Goal: Task Accomplishment & Management: Use online tool/utility

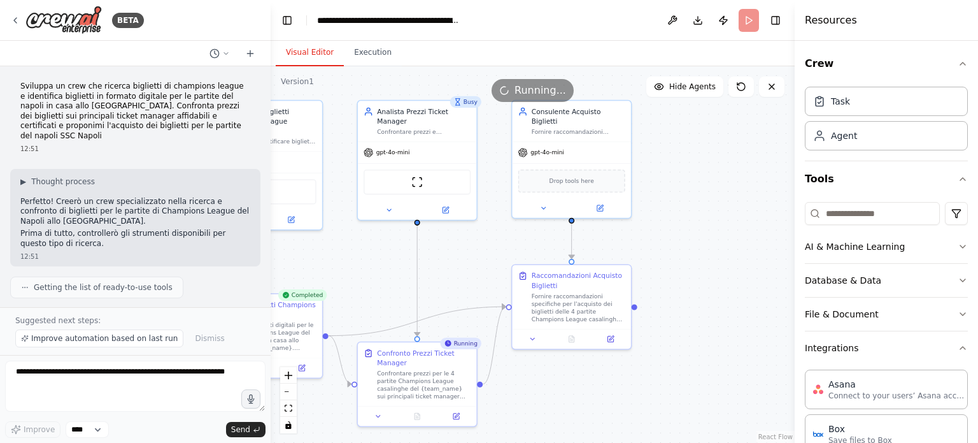
scroll to position [950, 0]
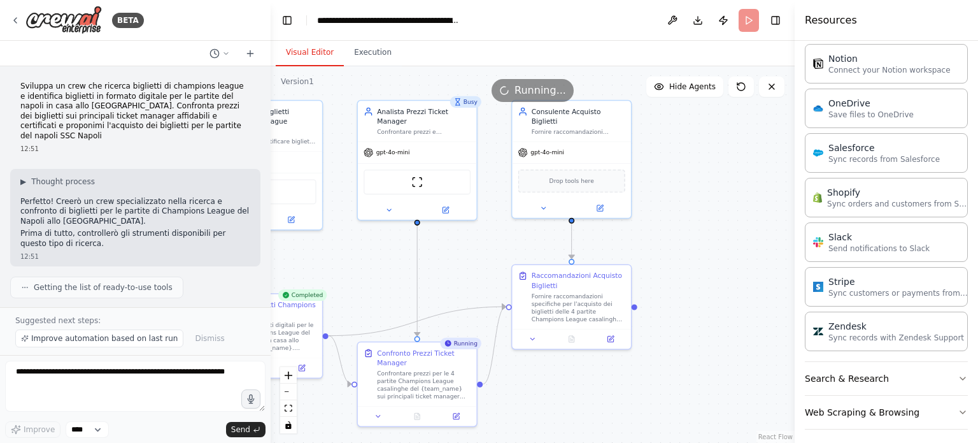
click at [759, 157] on div ".deletable-edge-delete-btn { width: 20px; height: 20px; border: 0px solid #ffff…" at bounding box center [533, 254] width 524 height 376
click at [266, 70] on div at bounding box center [268, 221] width 5 height 443
click at [266, 73] on div at bounding box center [268, 221] width 5 height 443
click at [224, 54] on icon at bounding box center [226, 54] width 8 height 8
click at [211, 53] on div at bounding box center [135, 221] width 271 height 443
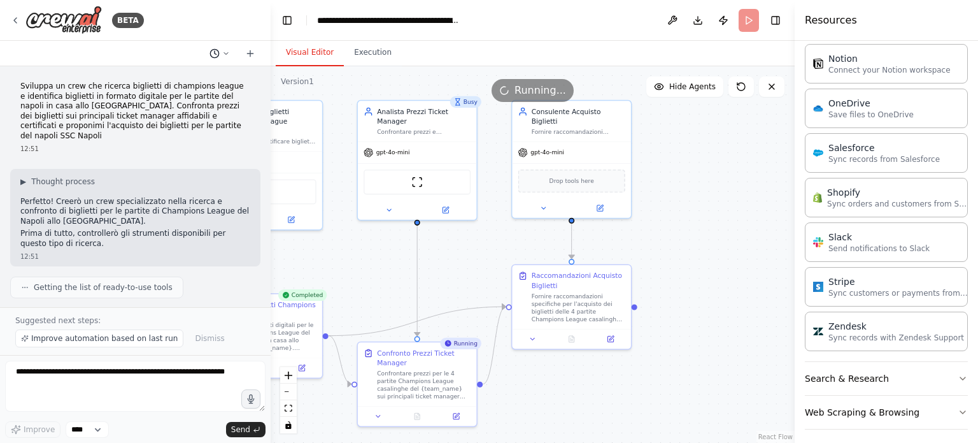
click at [211, 53] on icon at bounding box center [215, 53] width 10 height 10
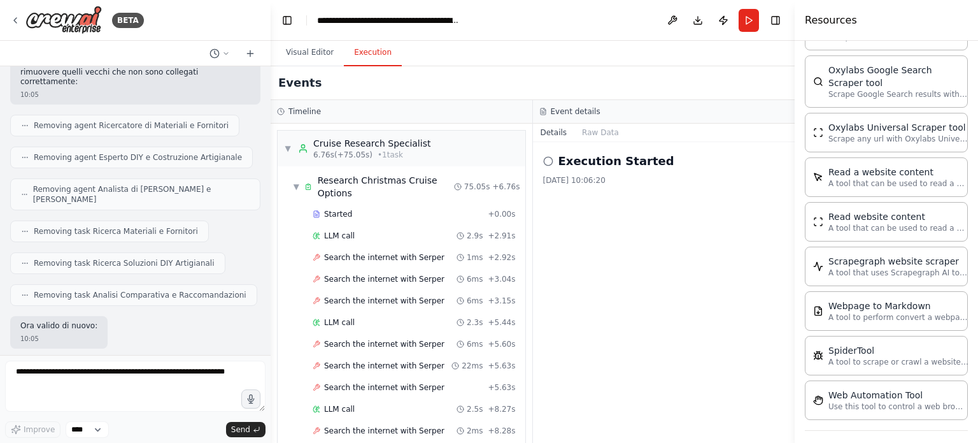
scroll to position [5204, 0]
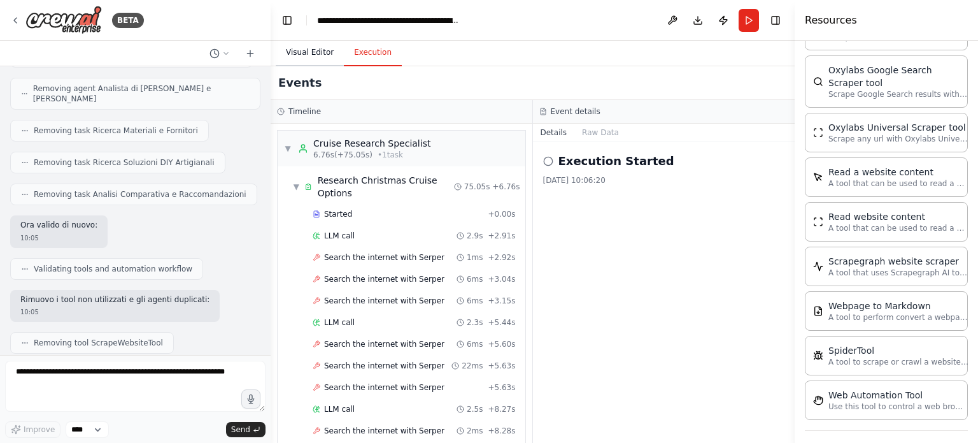
click at [294, 52] on button "Visual Editor" at bounding box center [310, 52] width 68 height 27
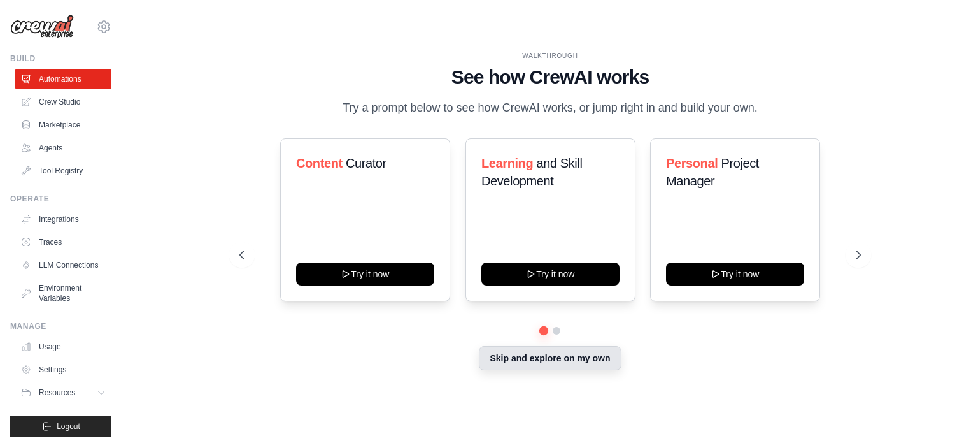
click at [550, 359] on button "Skip and explore on my own" at bounding box center [550, 358] width 142 height 24
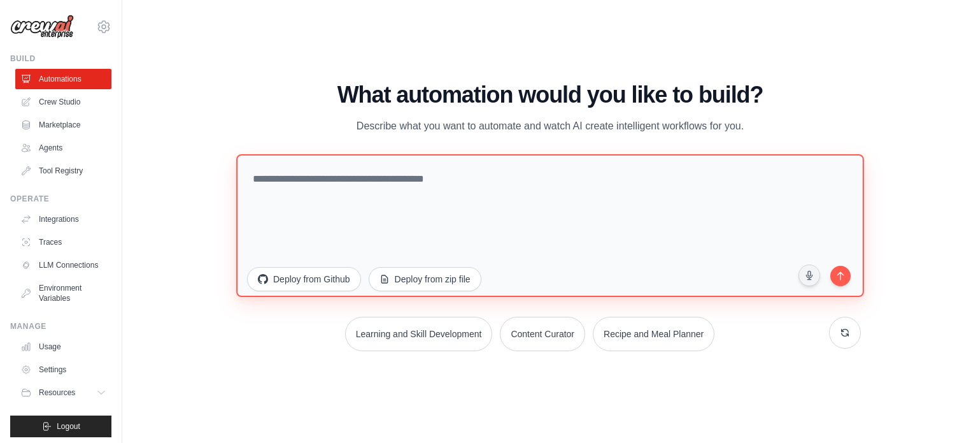
click at [312, 185] on textarea at bounding box center [550, 225] width 628 height 143
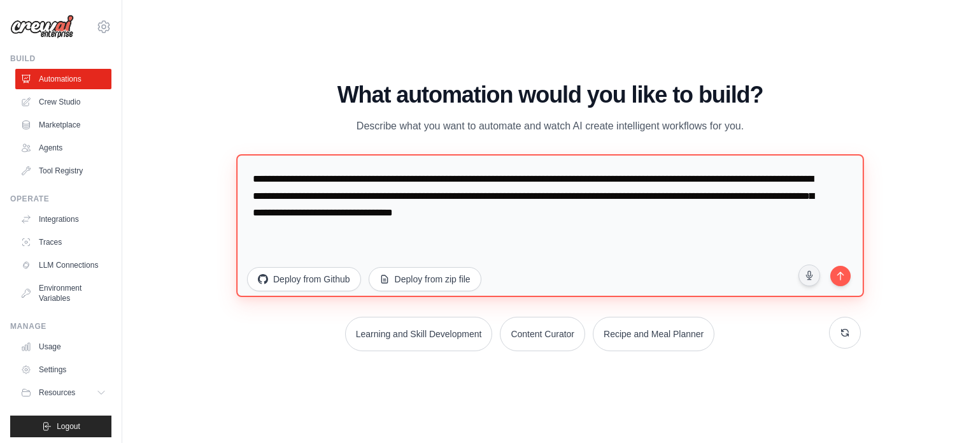
click at [558, 211] on textarea "**********" at bounding box center [550, 225] width 628 height 143
type textarea "**********"
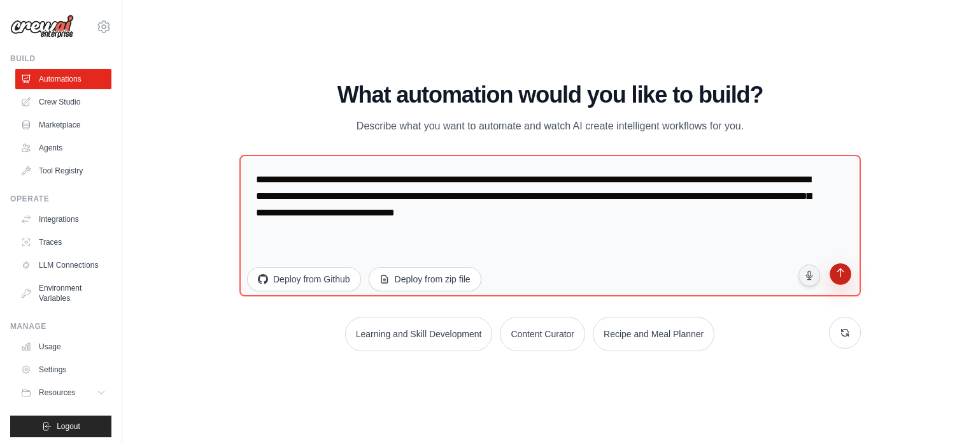
click at [836, 275] on icon "submit" at bounding box center [840, 274] width 12 height 12
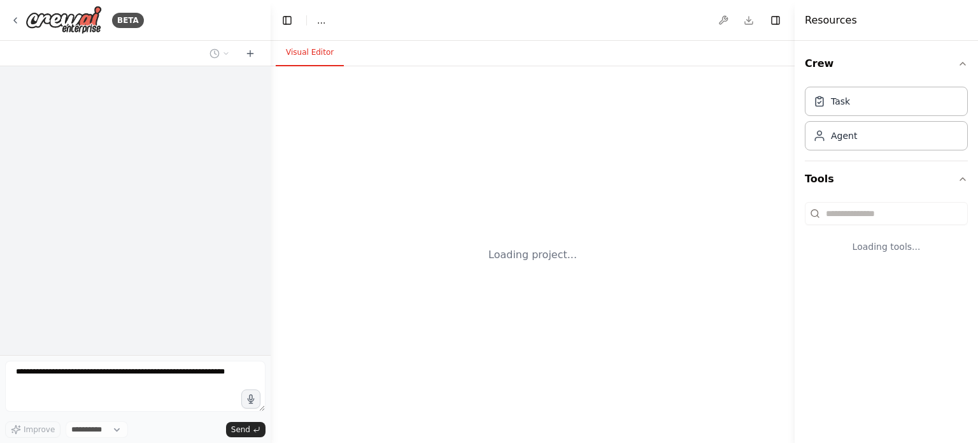
select select "****"
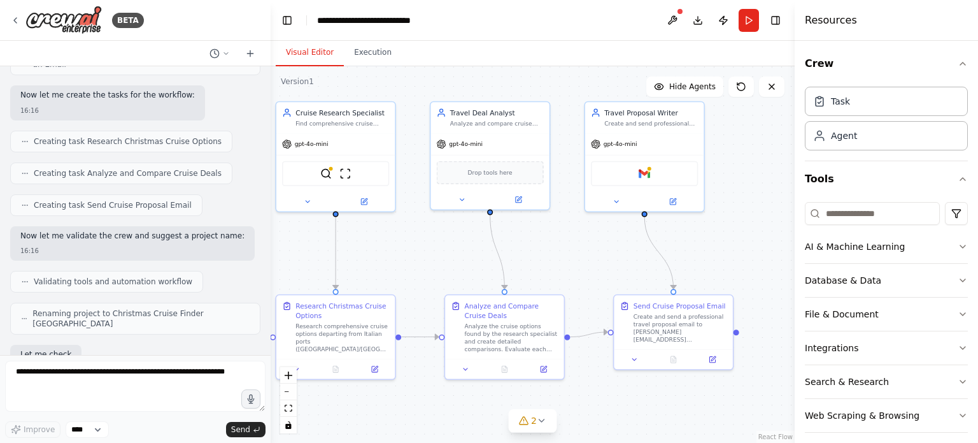
scroll to position [612, 0]
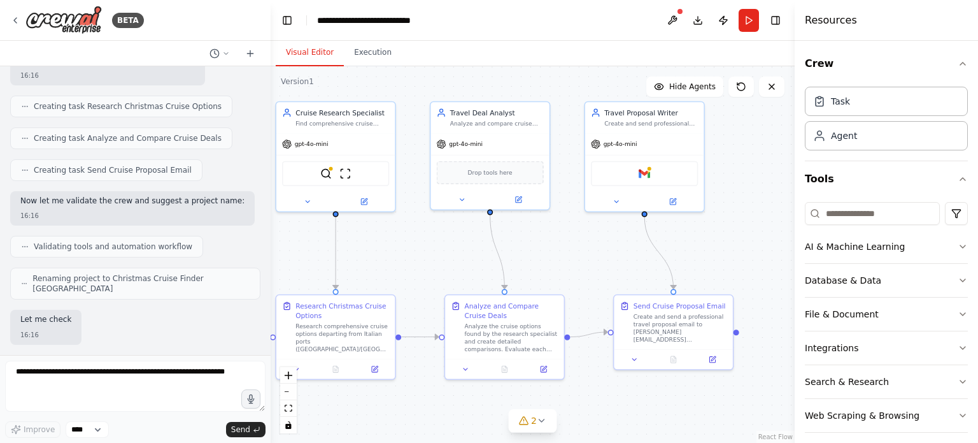
drag, startPoint x: 701, startPoint y: 344, endPoint x: 539, endPoint y: 247, distance: 188.9
click at [539, 247] on div ".deletable-edge-delete-btn { width: 20px; height: 20px; border: 0px solid #ffff…" at bounding box center [533, 254] width 524 height 376
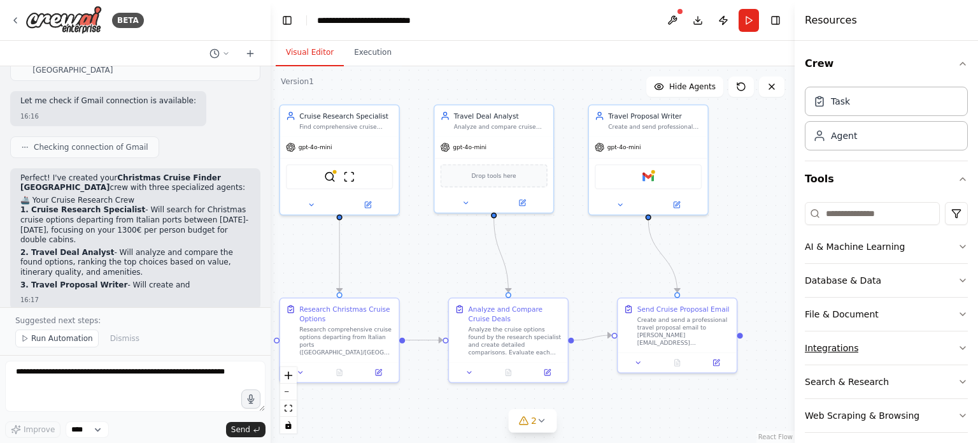
click at [961, 347] on icon "button" at bounding box center [963, 348] width 5 height 3
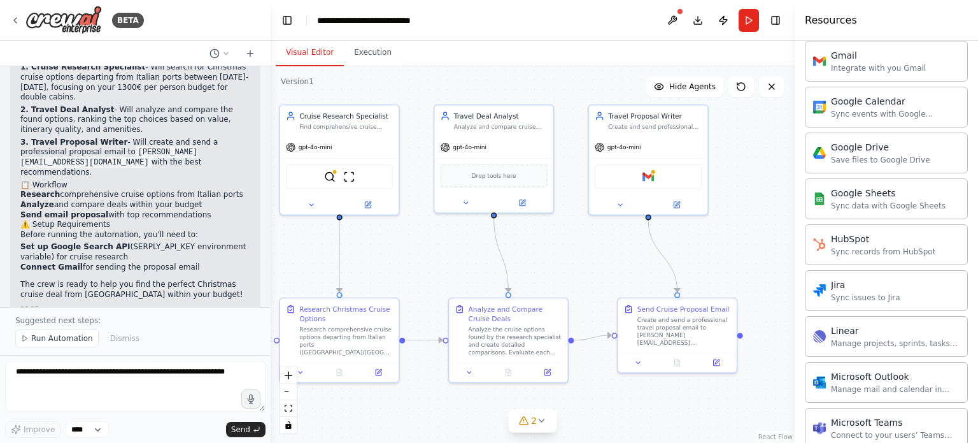
scroll to position [573, 0]
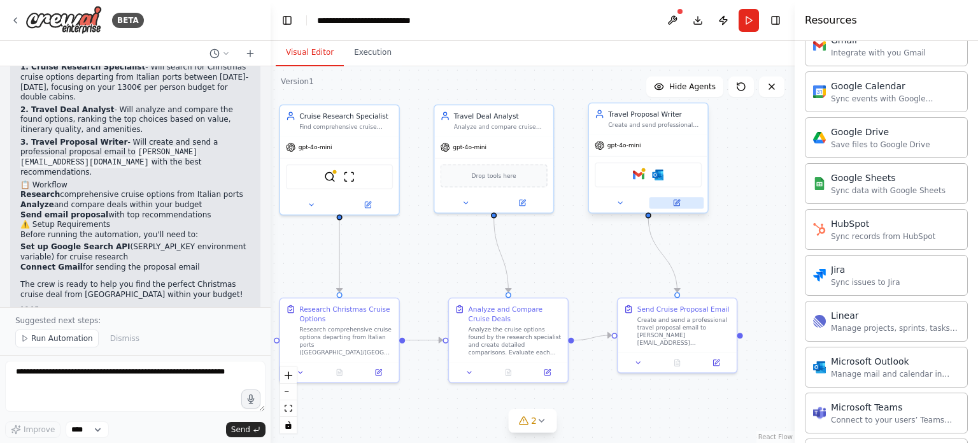
click at [675, 201] on icon at bounding box center [677, 203] width 6 height 6
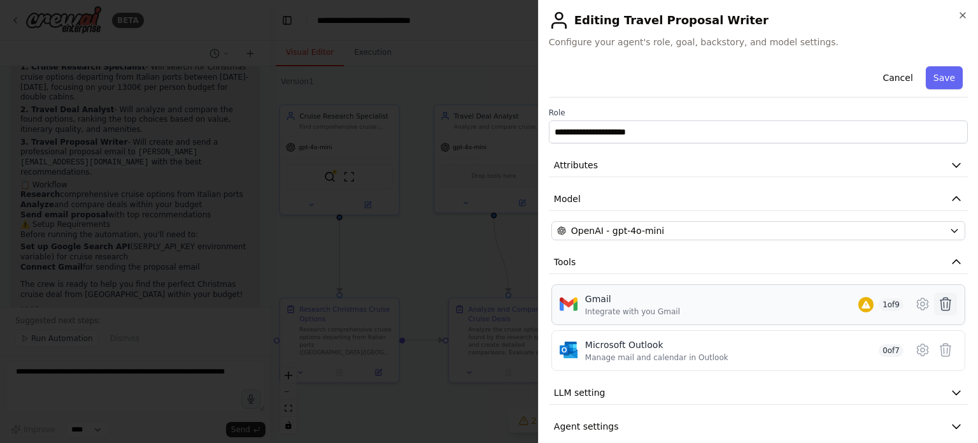
click at [938, 303] on icon at bounding box center [945, 303] width 15 height 15
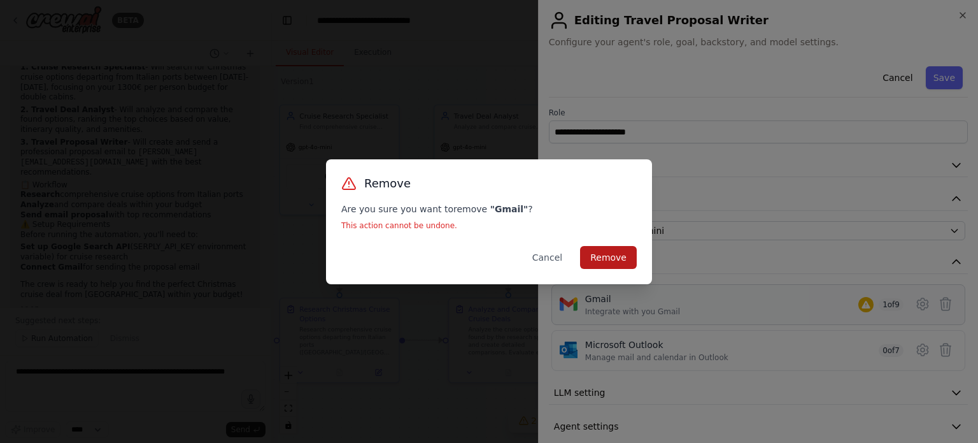
click at [614, 254] on button "Remove" at bounding box center [608, 257] width 57 height 23
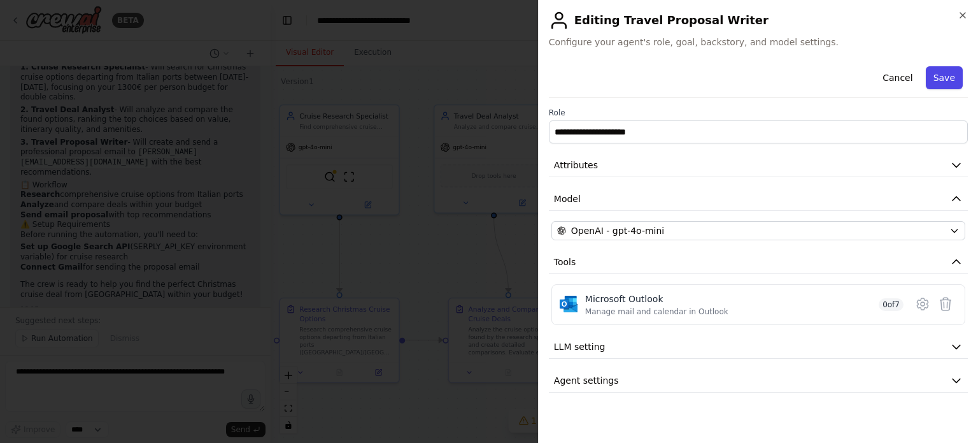
click at [940, 75] on button "Save" at bounding box center [944, 77] width 37 height 23
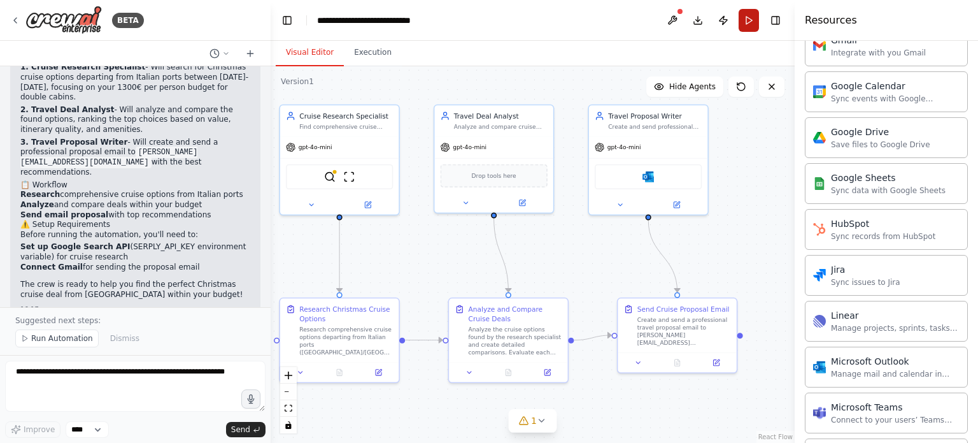
click at [747, 17] on button "Run" at bounding box center [749, 20] width 20 height 23
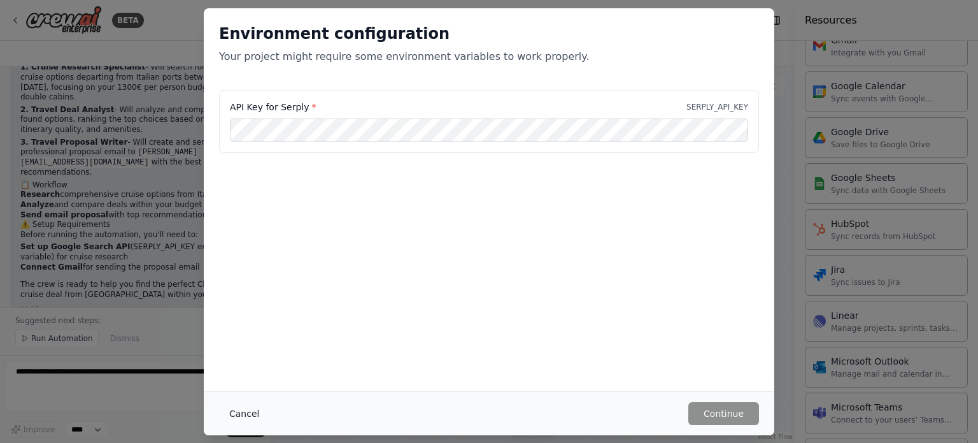
click at [247, 416] on button "Cancel" at bounding box center [244, 413] width 50 height 23
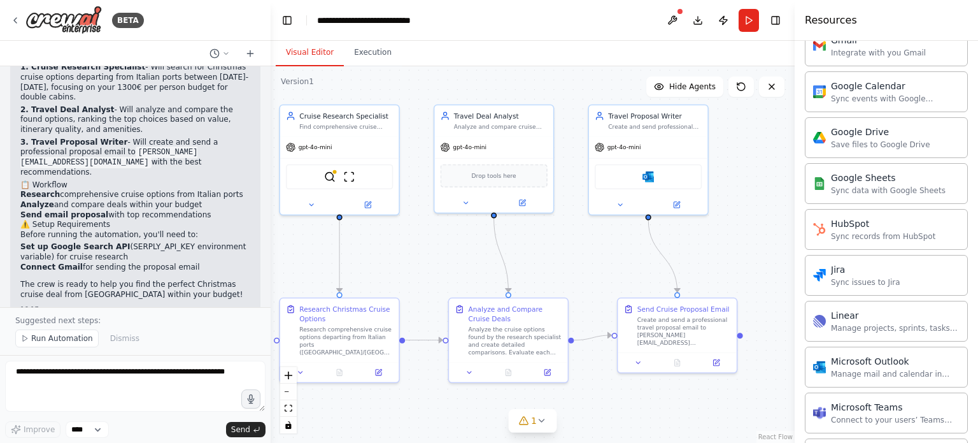
click at [57, 339] on span "Run Automation" at bounding box center [62, 338] width 62 height 10
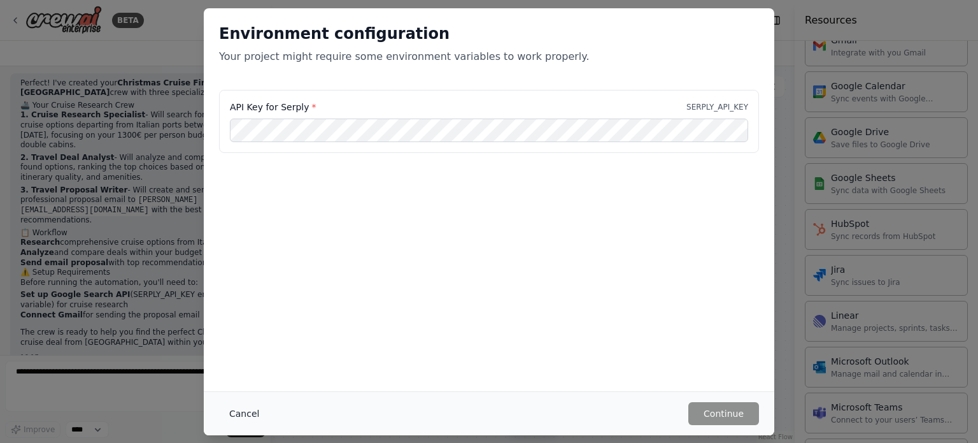
click at [245, 417] on button "Cancel" at bounding box center [244, 413] width 50 height 23
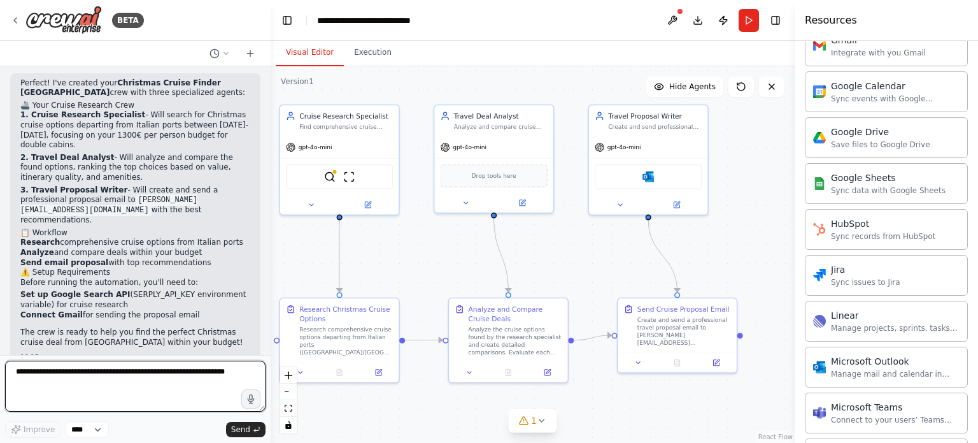
click at [135, 376] on textarea at bounding box center [135, 386] width 261 height 51
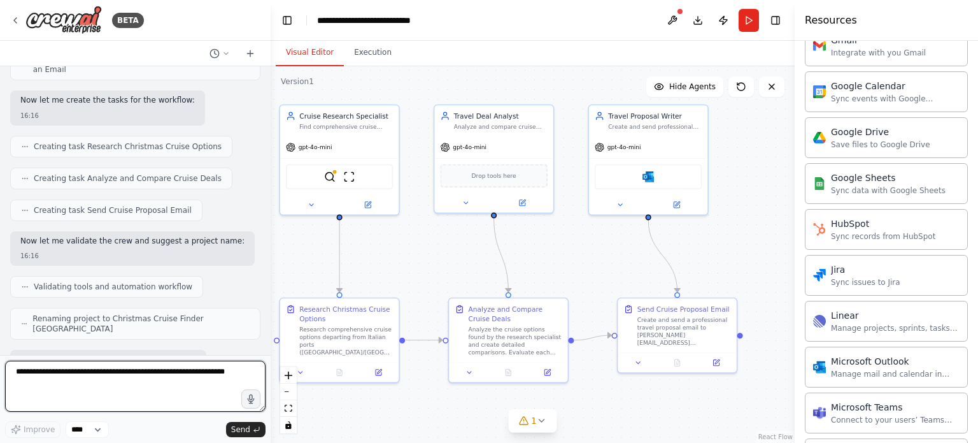
scroll to position [576, 0]
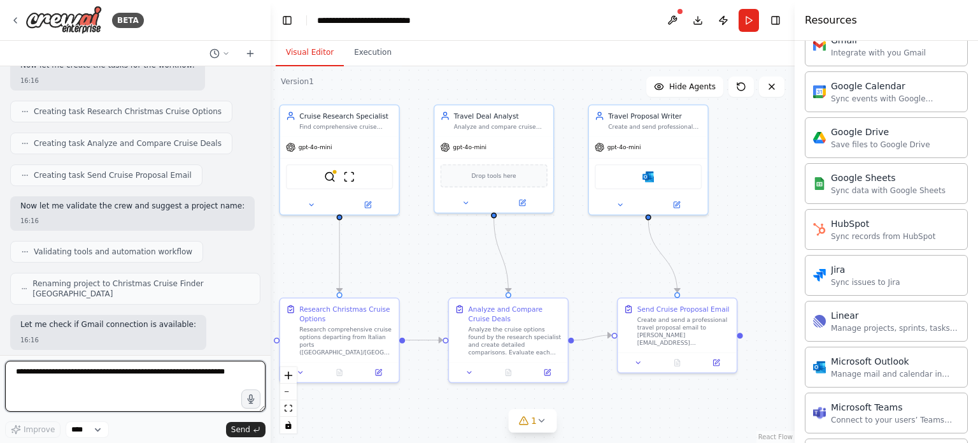
click at [161, 378] on textarea at bounding box center [135, 386] width 261 height 51
type textarea "**********"
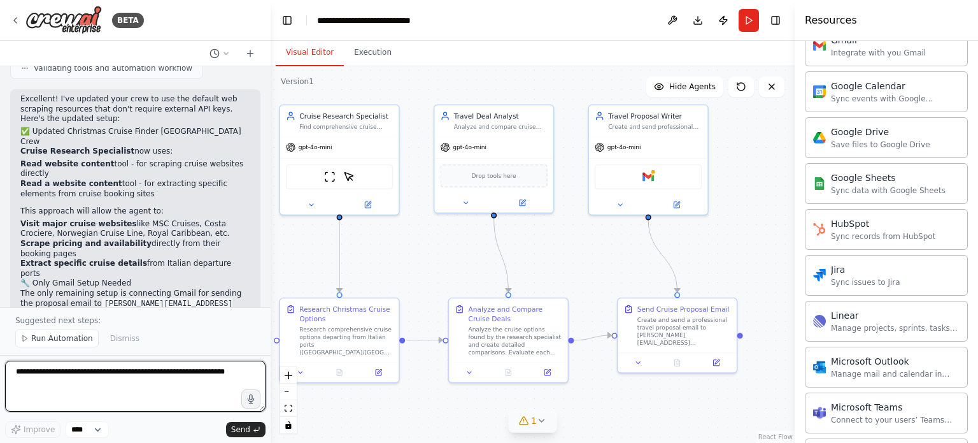
scroll to position [1976, 0]
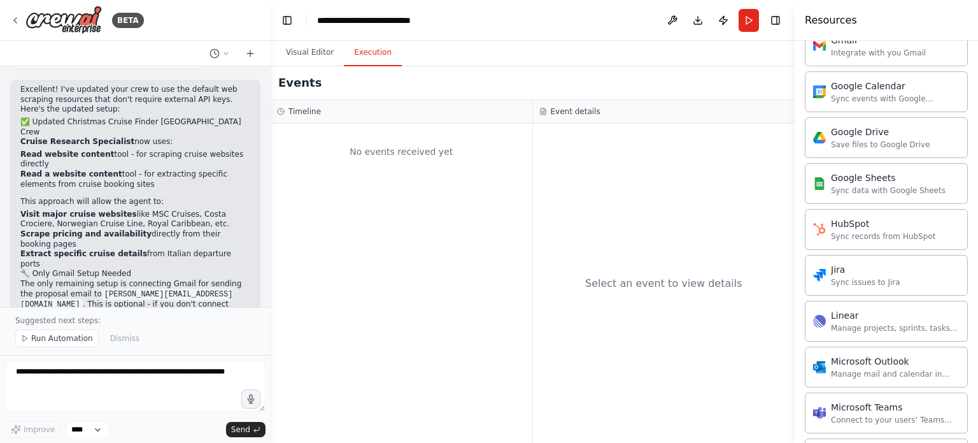
click at [364, 55] on button "Execution" at bounding box center [373, 52] width 58 height 27
click at [304, 50] on button "Visual Editor" at bounding box center [310, 52] width 68 height 27
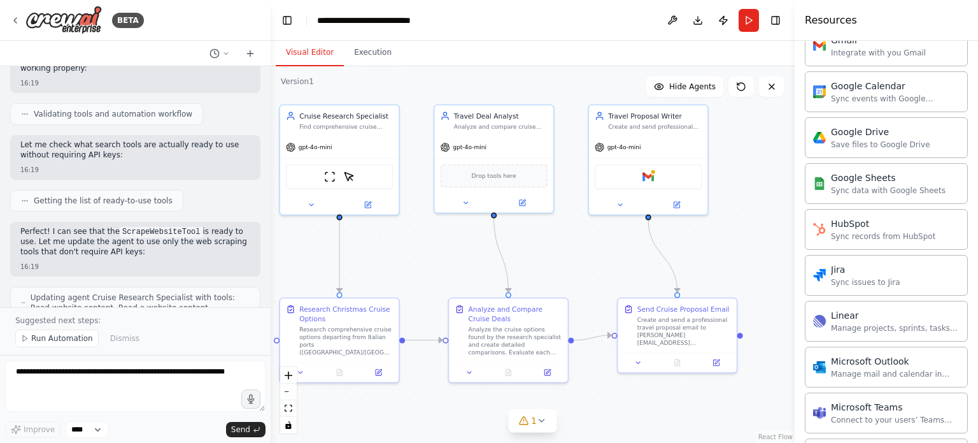
scroll to position [1552, 0]
click at [748, 17] on button "Run" at bounding box center [749, 20] width 20 height 23
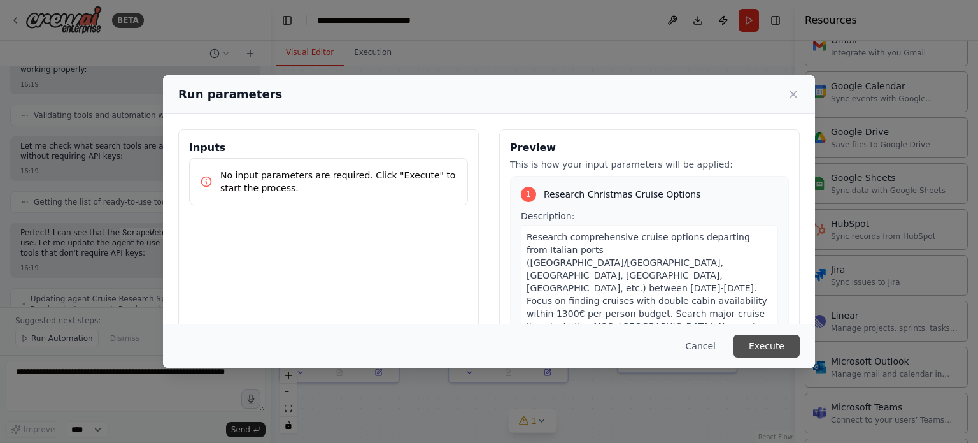
click at [756, 346] on button "Execute" at bounding box center [767, 345] width 66 height 23
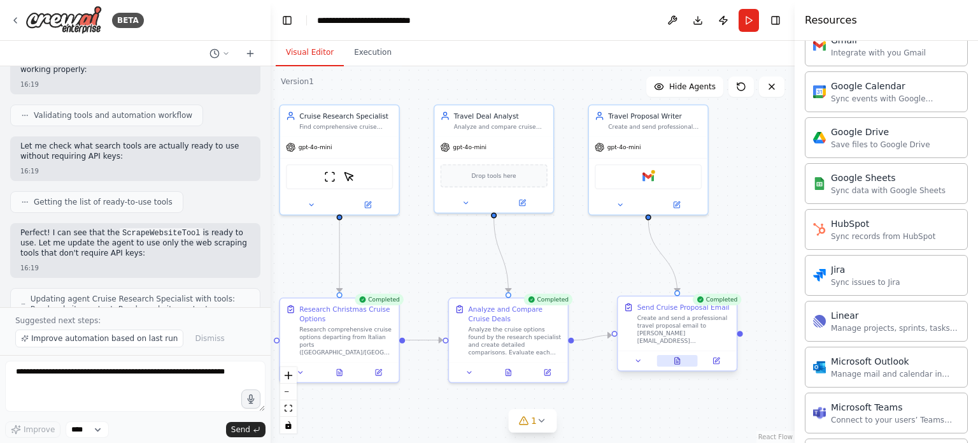
click at [678, 361] on icon at bounding box center [677, 361] width 3 height 0
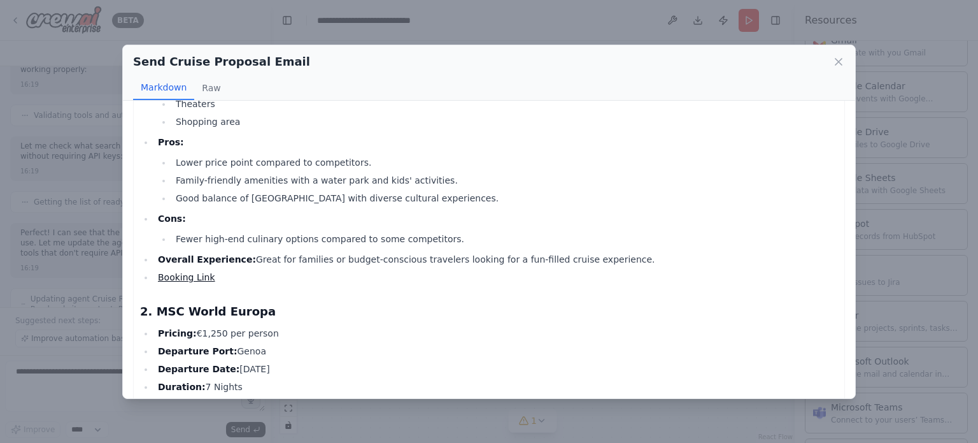
scroll to position [0, 0]
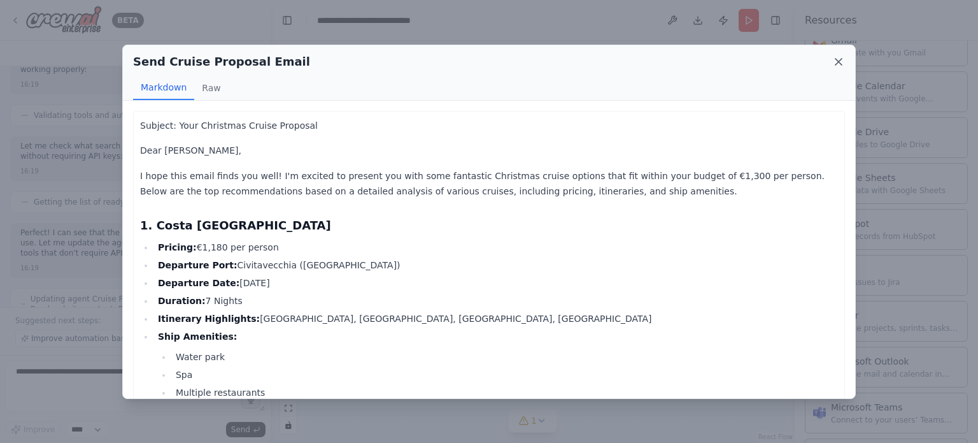
click at [838, 61] on icon at bounding box center [839, 61] width 13 height 13
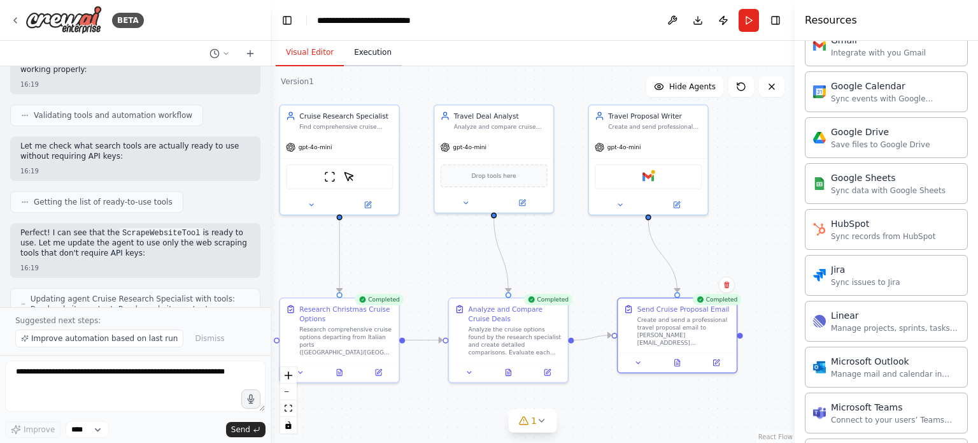
click at [364, 54] on button "Execution" at bounding box center [373, 52] width 58 height 27
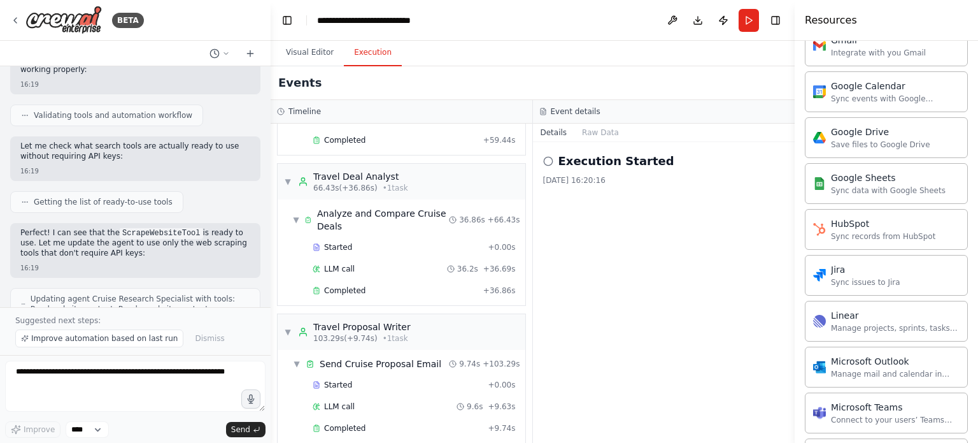
scroll to position [342, 0]
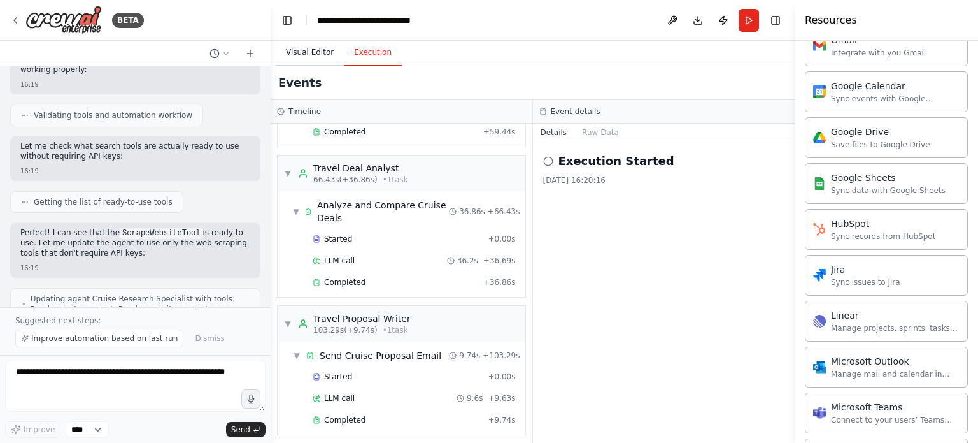
click at [306, 53] on button "Visual Editor" at bounding box center [310, 52] width 68 height 27
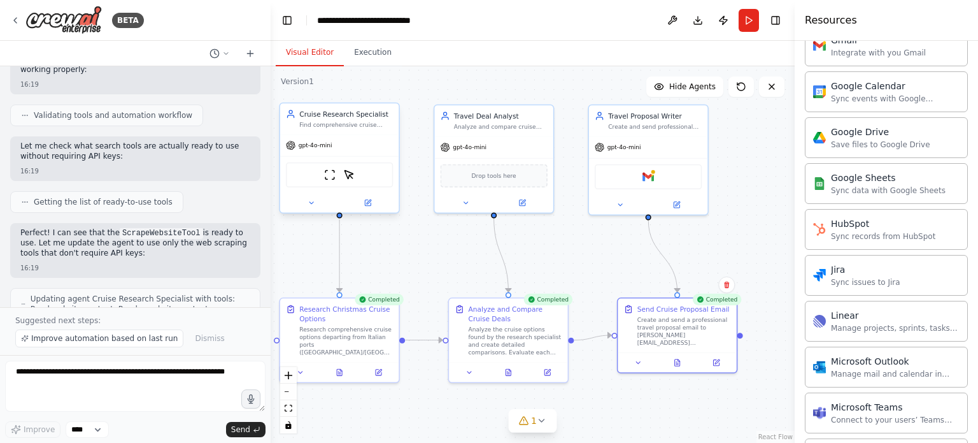
click at [322, 150] on div "gpt-4o-mini" at bounding box center [309, 146] width 47 height 10
click at [714, 359] on icon at bounding box center [716, 361] width 6 height 6
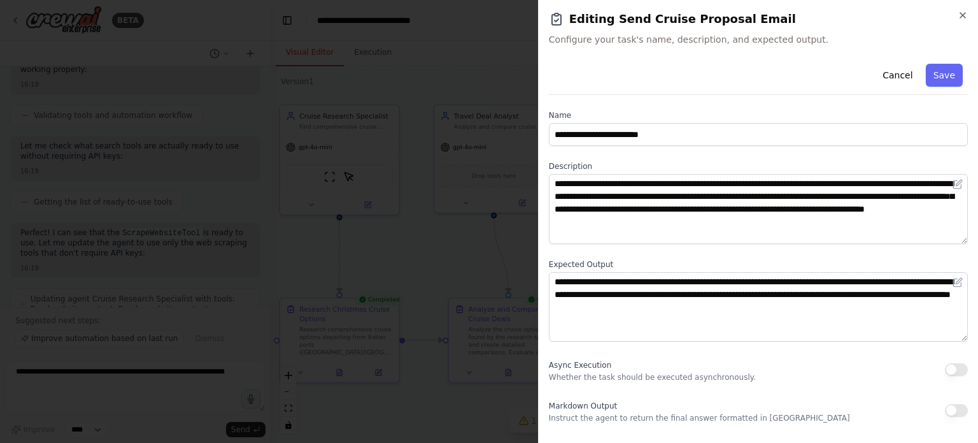
click at [433, 247] on div at bounding box center [489, 221] width 978 height 443
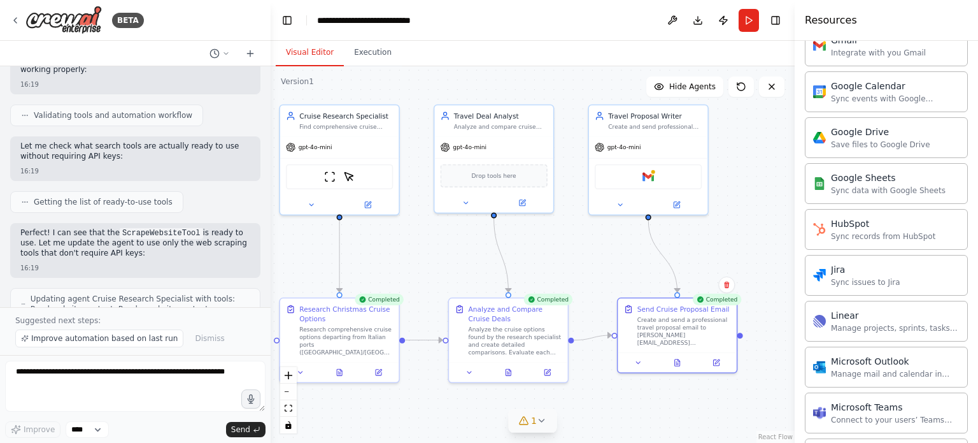
click at [543, 420] on icon at bounding box center [542, 420] width 10 height 10
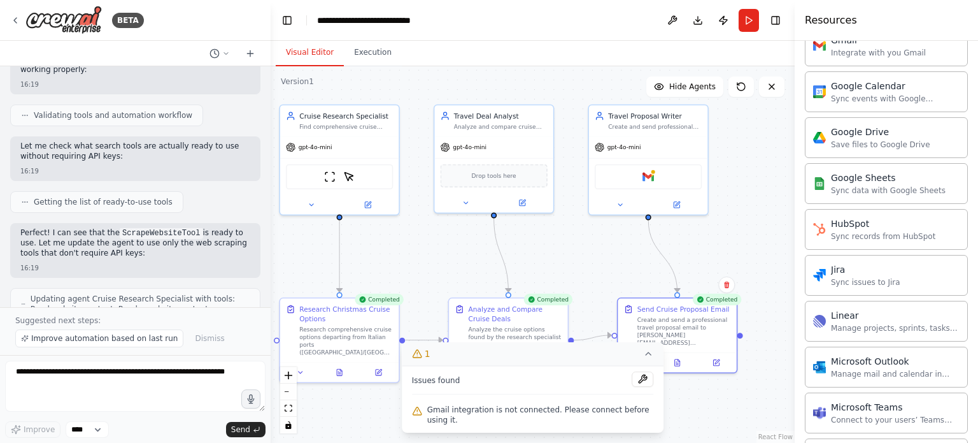
click at [710, 417] on div ".deletable-edge-delete-btn { width: 20px; height: 20px; border: 0px solid #ffff…" at bounding box center [533, 254] width 524 height 376
click at [648, 178] on img at bounding box center [648, 174] width 11 height 11
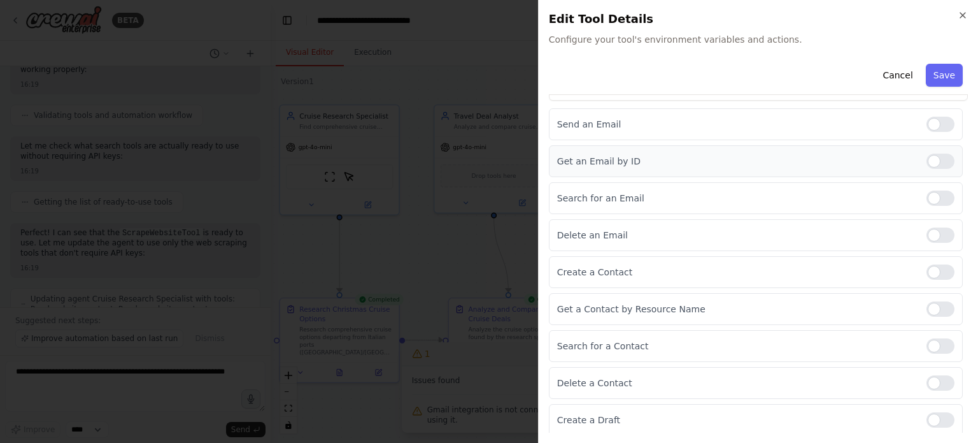
scroll to position [0, 0]
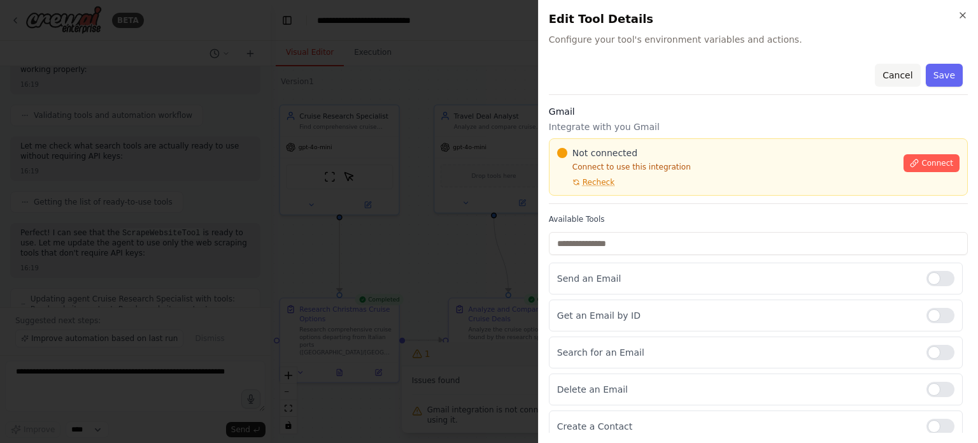
click at [892, 74] on button "Cancel" at bounding box center [897, 75] width 45 height 23
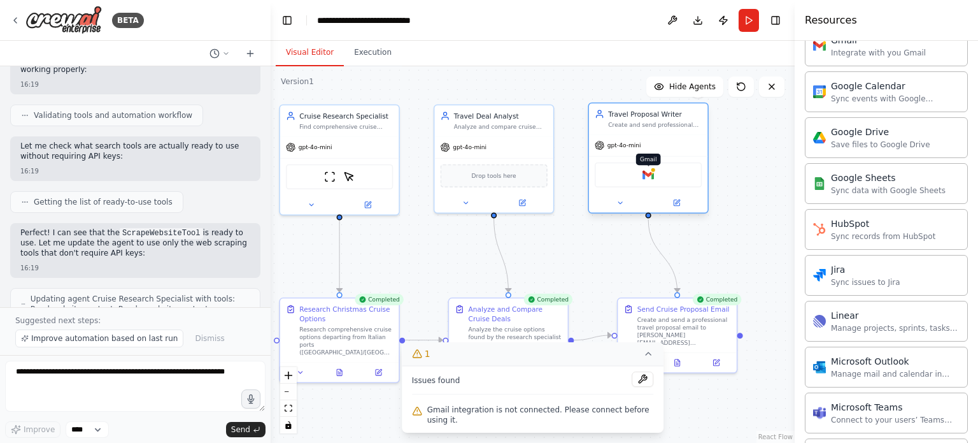
click at [648, 173] on img at bounding box center [648, 174] width 11 height 11
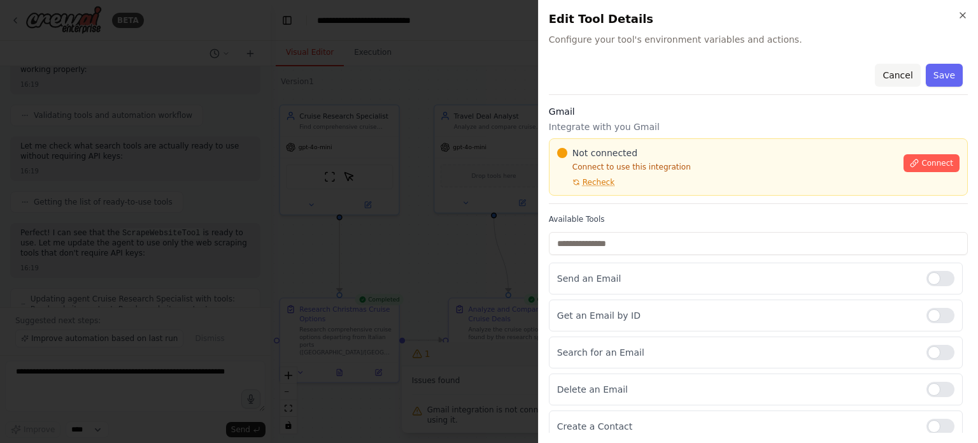
click at [899, 73] on button "Cancel" at bounding box center [897, 75] width 45 height 23
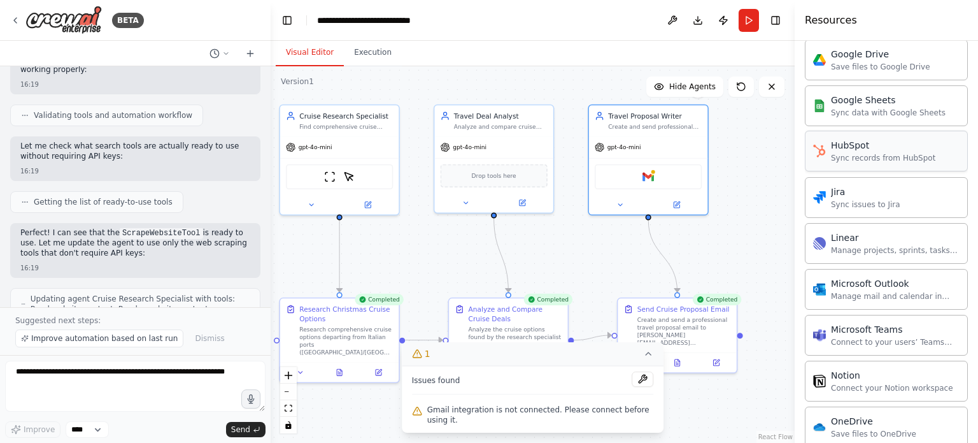
scroll to position [701, 0]
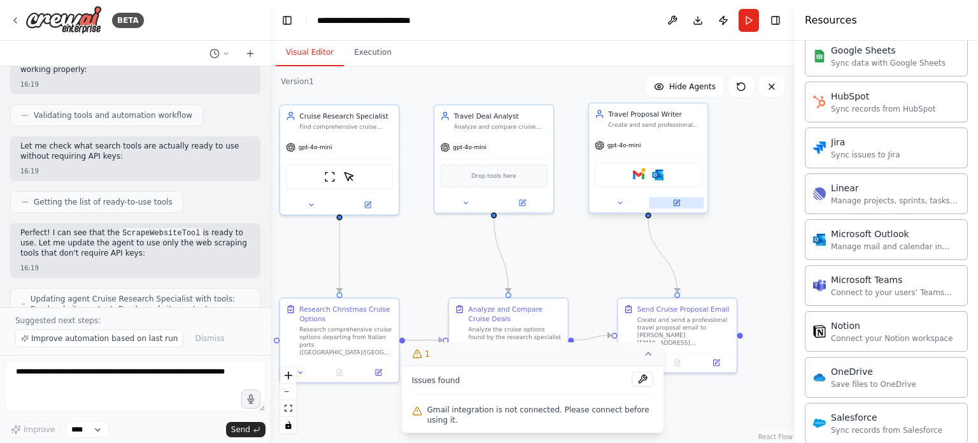
click at [678, 203] on icon at bounding box center [677, 203] width 6 height 6
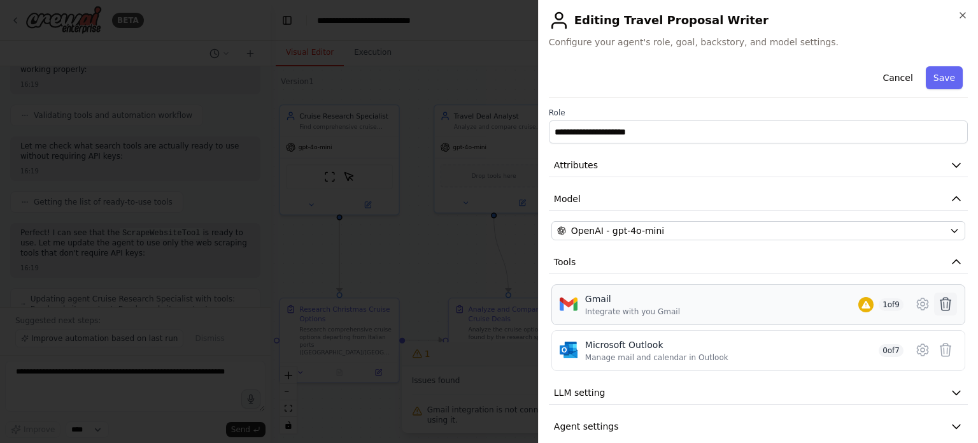
click at [941, 303] on icon at bounding box center [945, 303] width 15 height 15
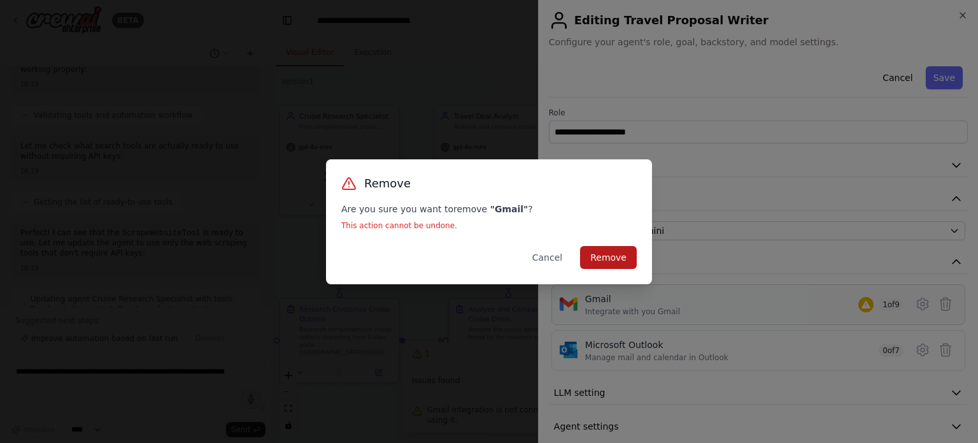
click at [605, 257] on button "Remove" at bounding box center [608, 257] width 57 height 23
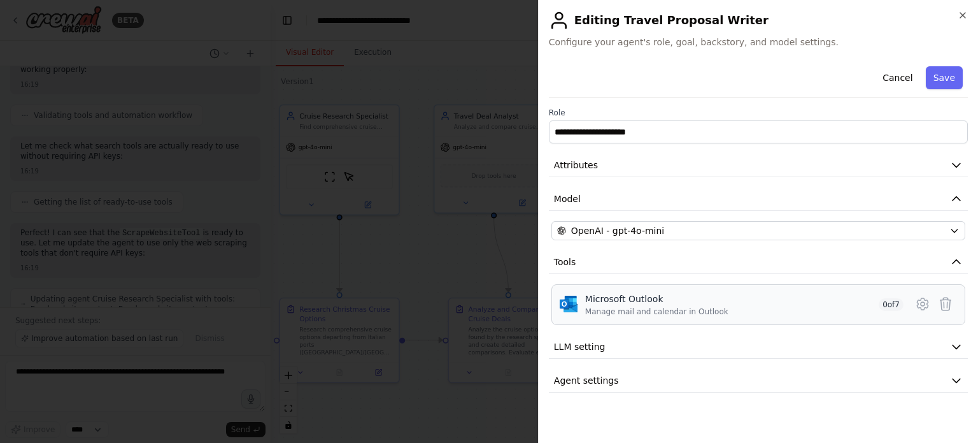
click at [606, 301] on div "Microsoft Outlook" at bounding box center [656, 298] width 143 height 13
click at [940, 80] on button "Save" at bounding box center [944, 77] width 37 height 23
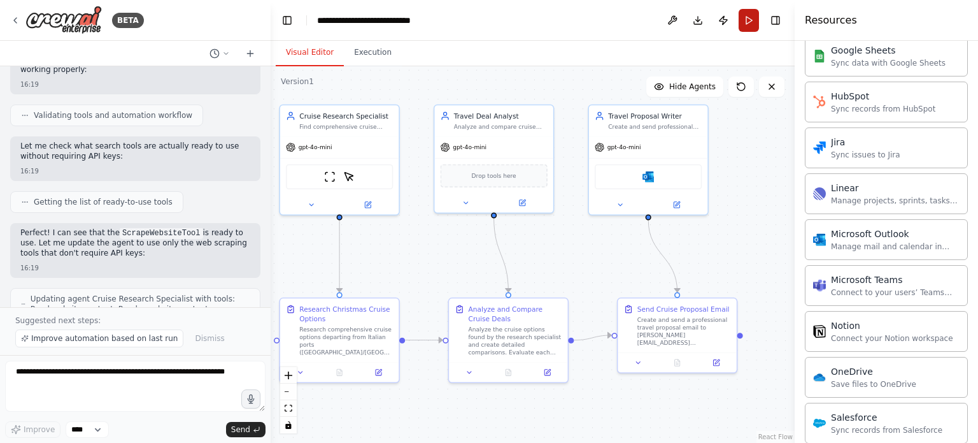
click at [744, 17] on button "Run" at bounding box center [749, 20] width 20 height 23
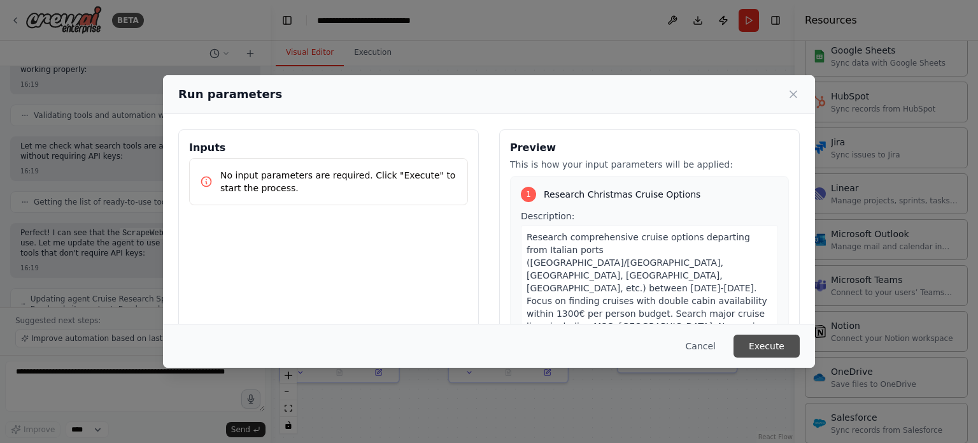
click at [768, 348] on button "Execute" at bounding box center [767, 345] width 66 height 23
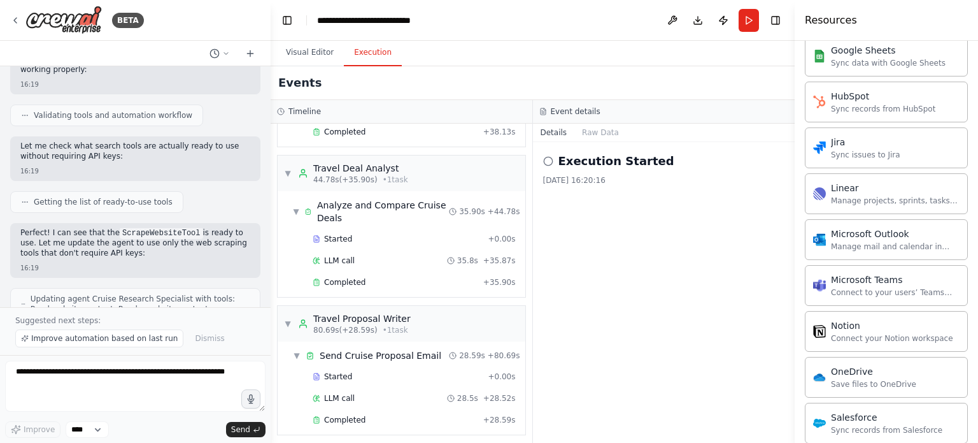
click at [369, 52] on button "Execution" at bounding box center [373, 52] width 58 height 27
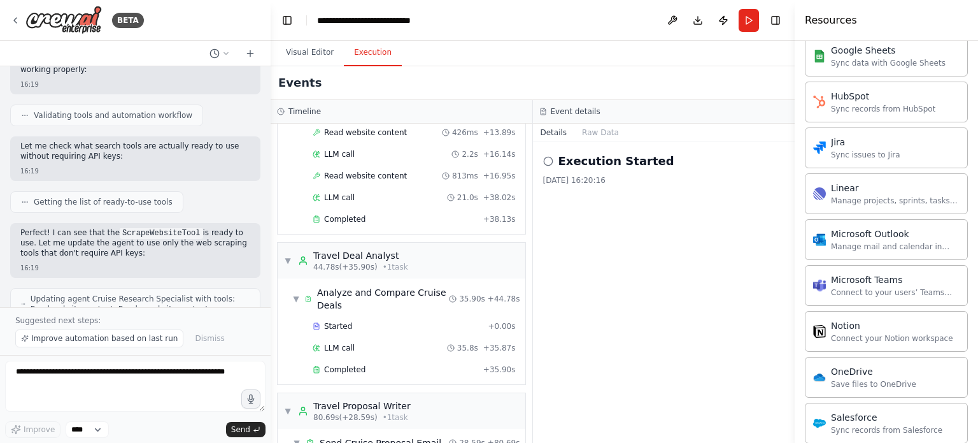
scroll to position [342, 0]
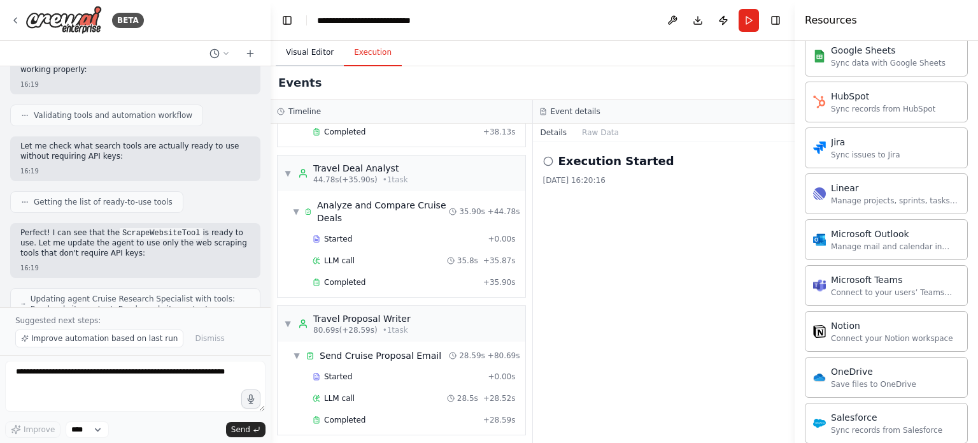
click at [309, 48] on button "Visual Editor" at bounding box center [310, 52] width 68 height 27
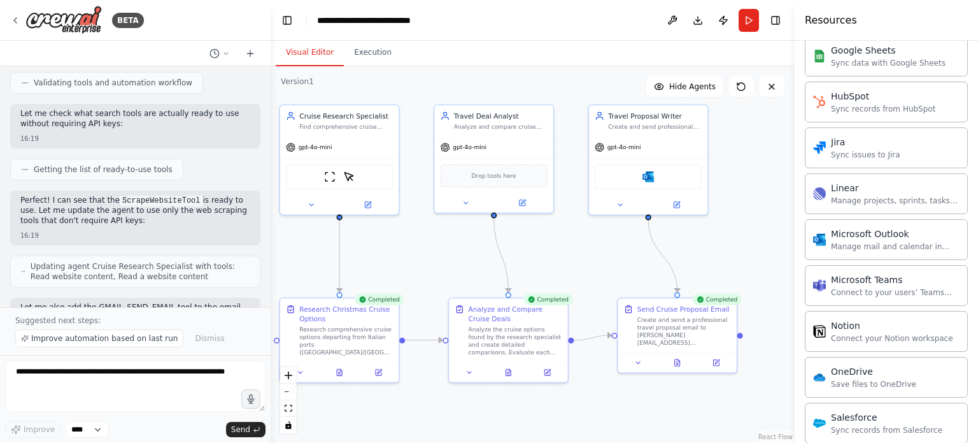
scroll to position [1911, 0]
